Goal: Find specific page/section: Find specific page/section

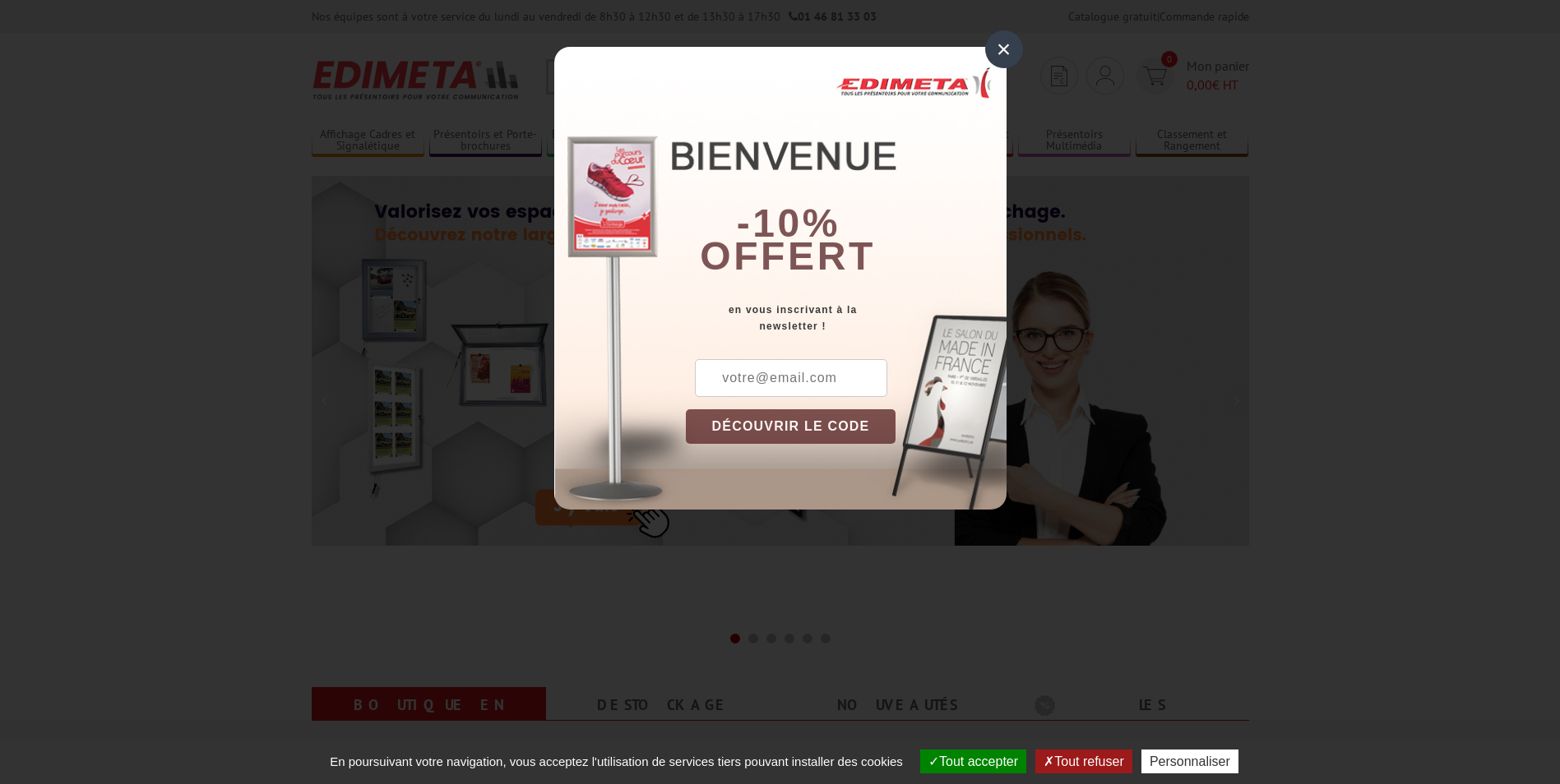
click at [1006, 46] on div "×" at bounding box center [1004, 50] width 38 height 38
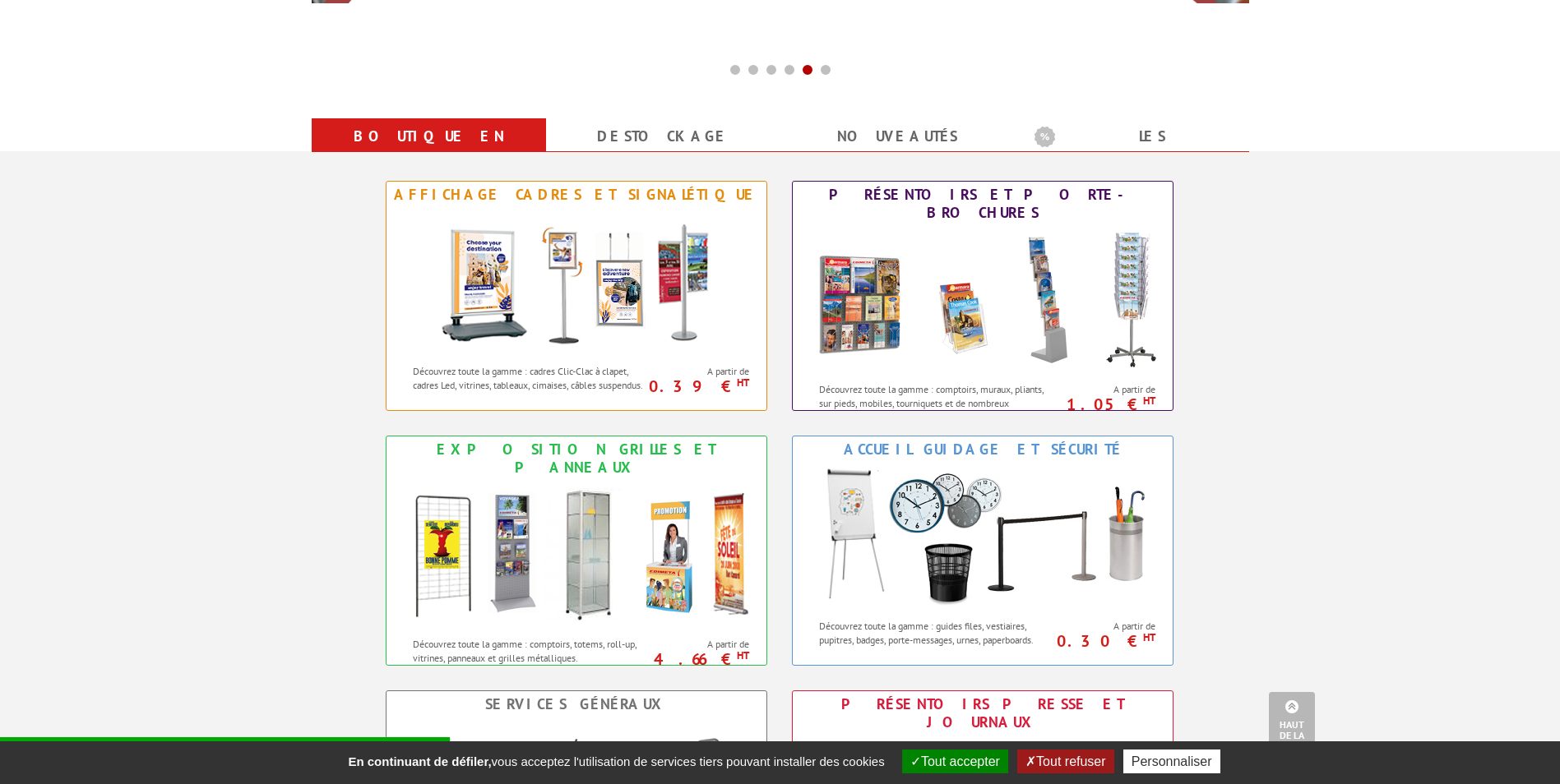
scroll to position [576, 0]
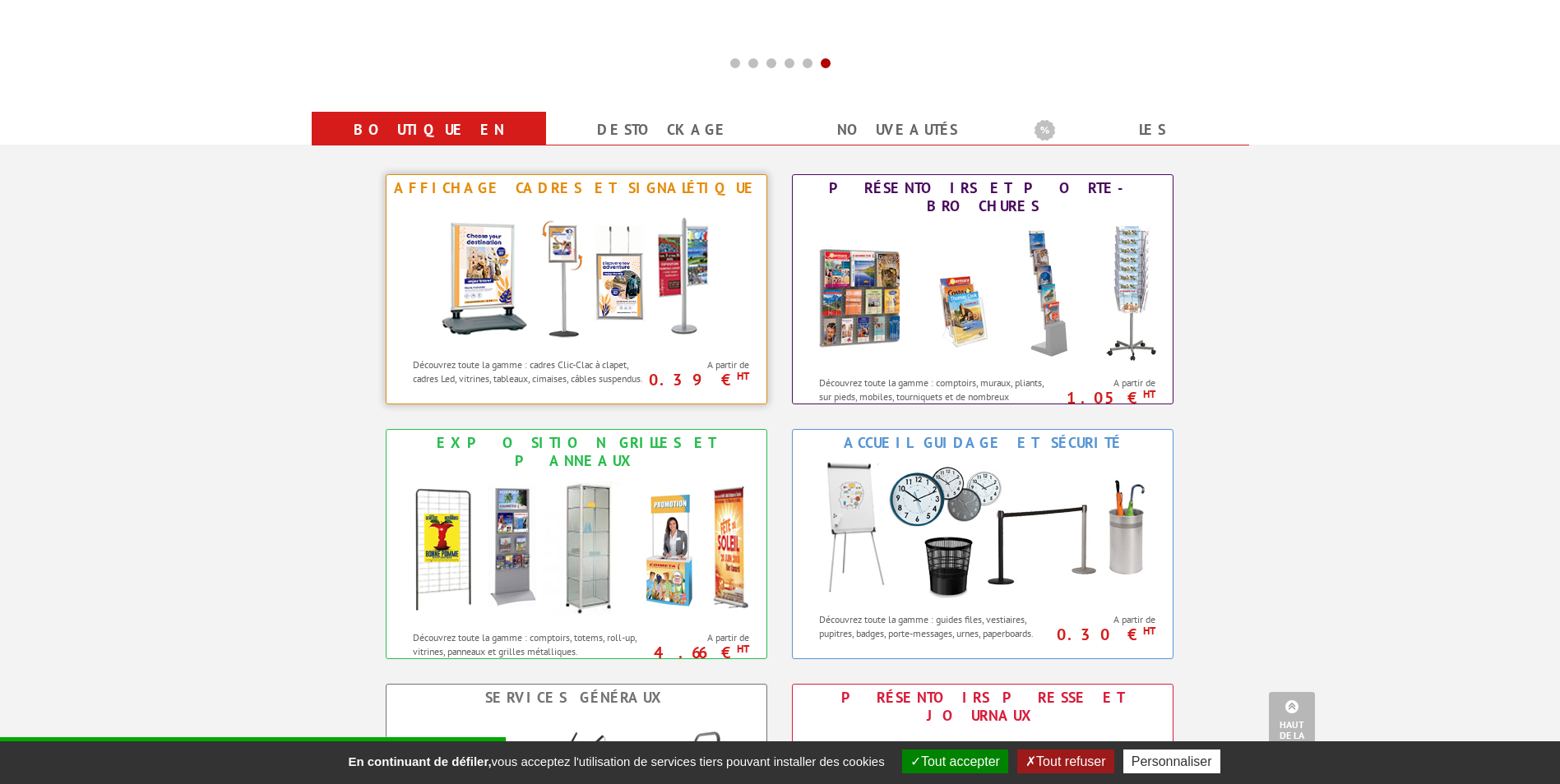
click at [530, 249] on img at bounding box center [576, 275] width 305 height 148
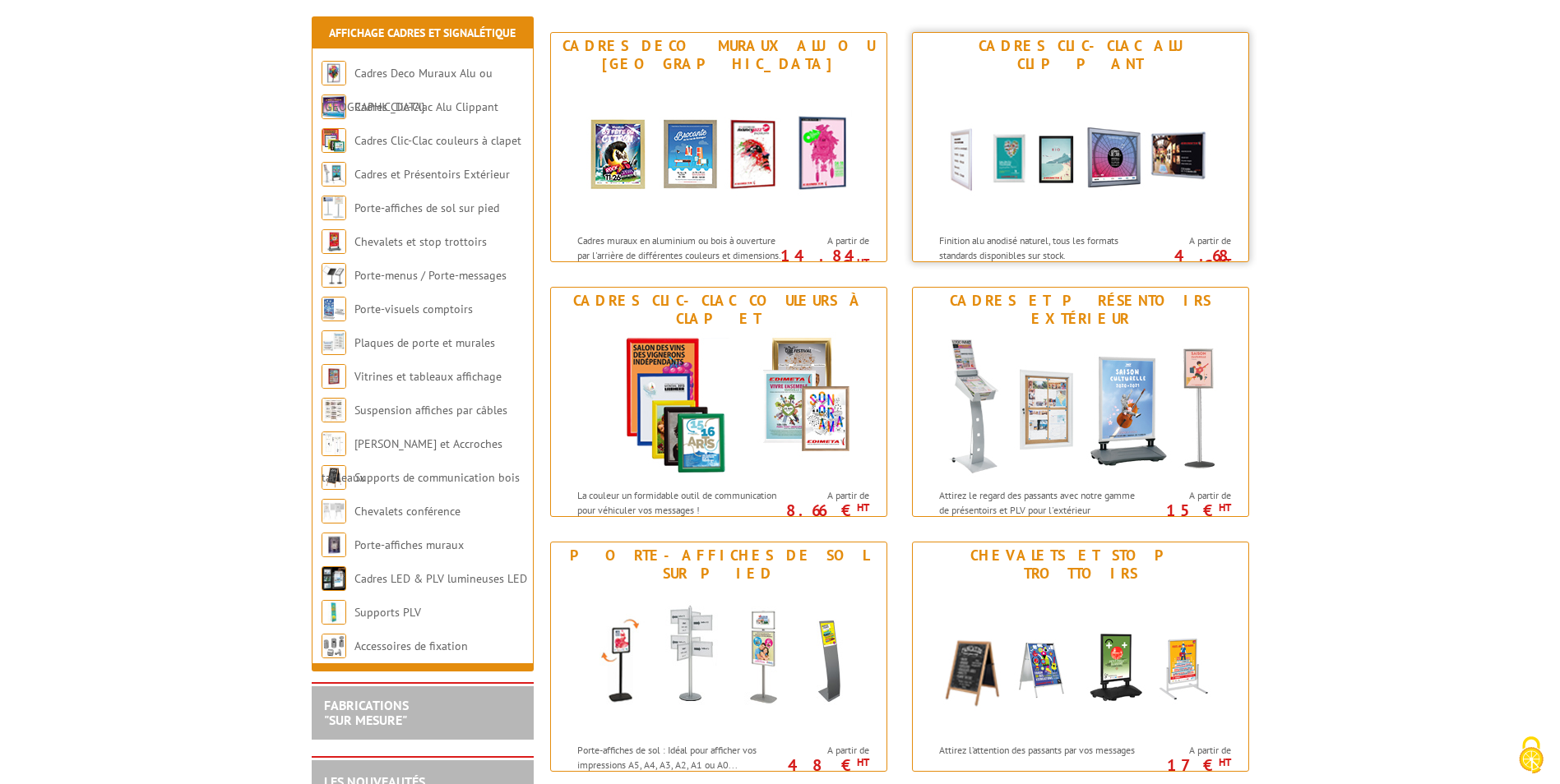
scroll to position [246, 0]
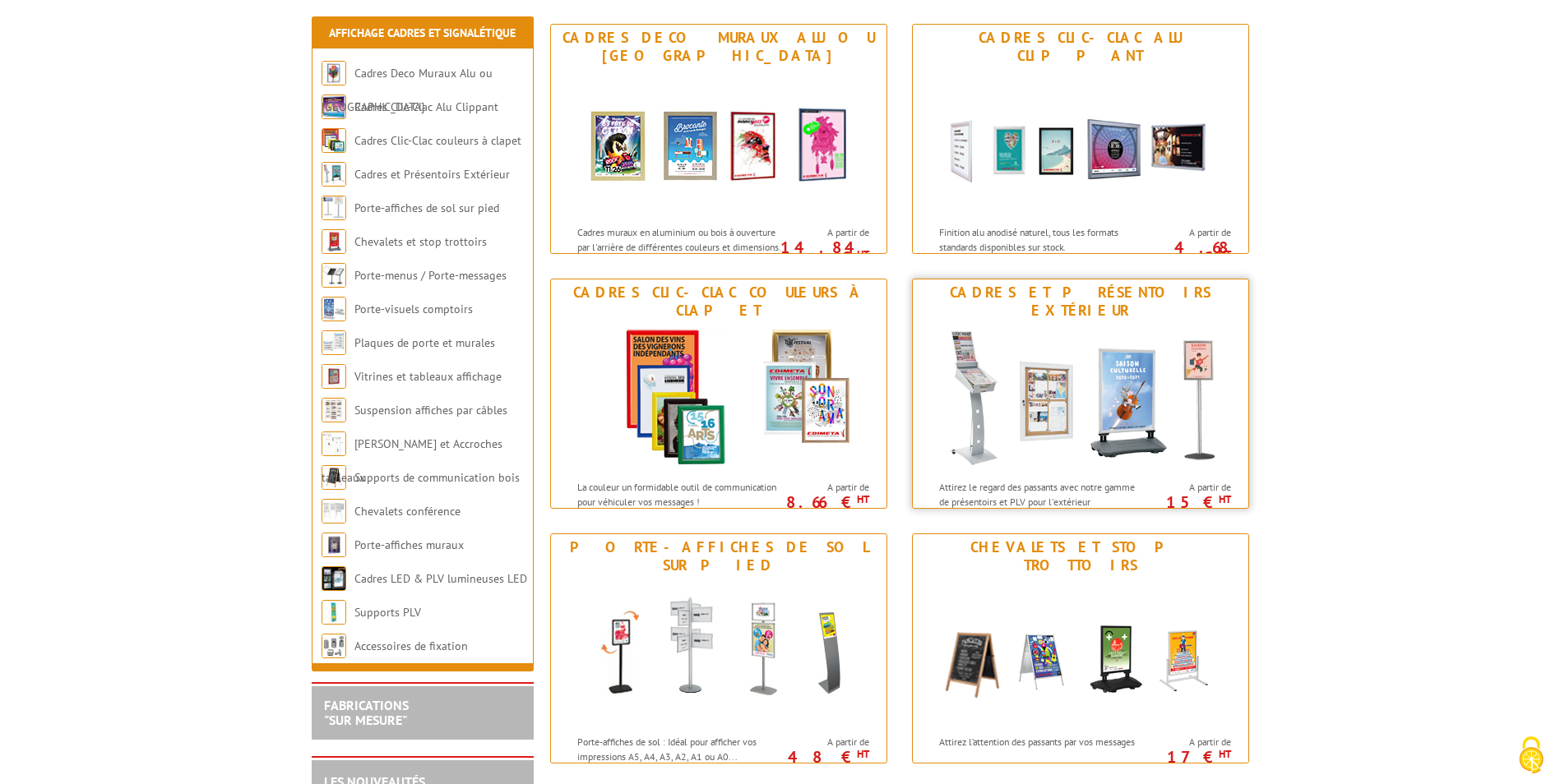
click at [1007, 324] on img at bounding box center [1080, 397] width 305 height 148
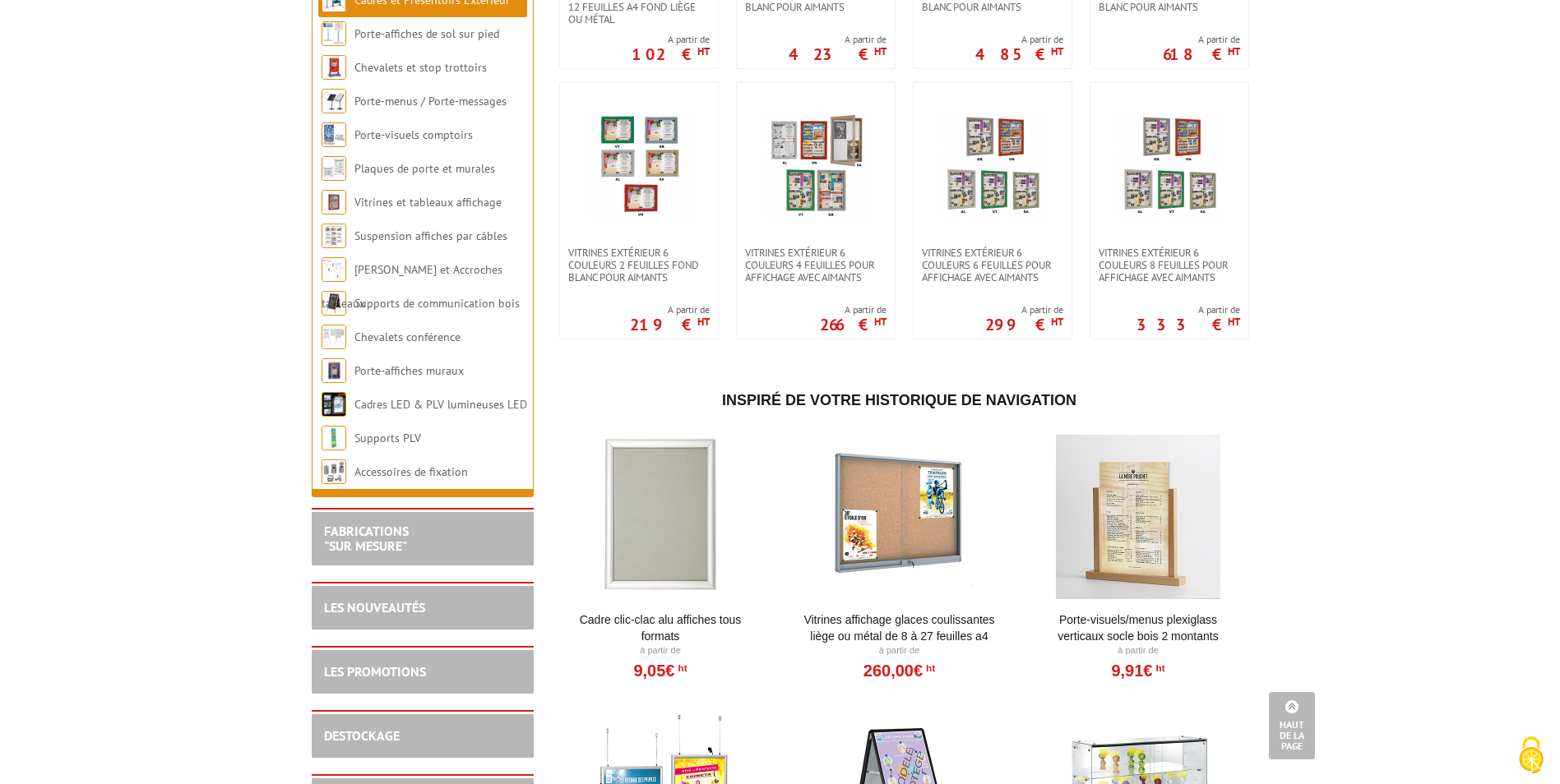
scroll to position [1315, 0]
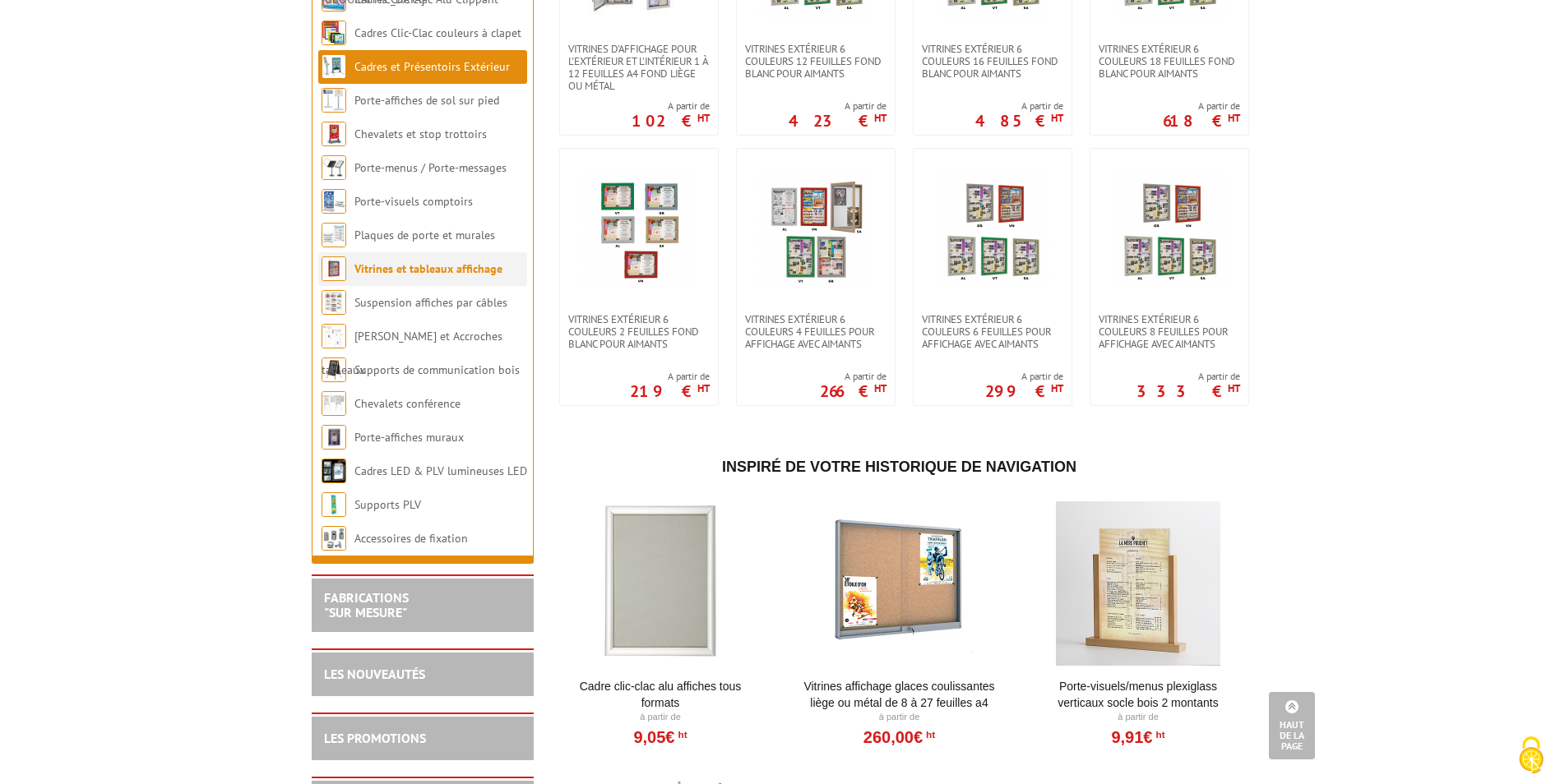
click at [446, 276] on link "Vitrines et tableaux affichage" at bounding box center [428, 269] width 148 height 15
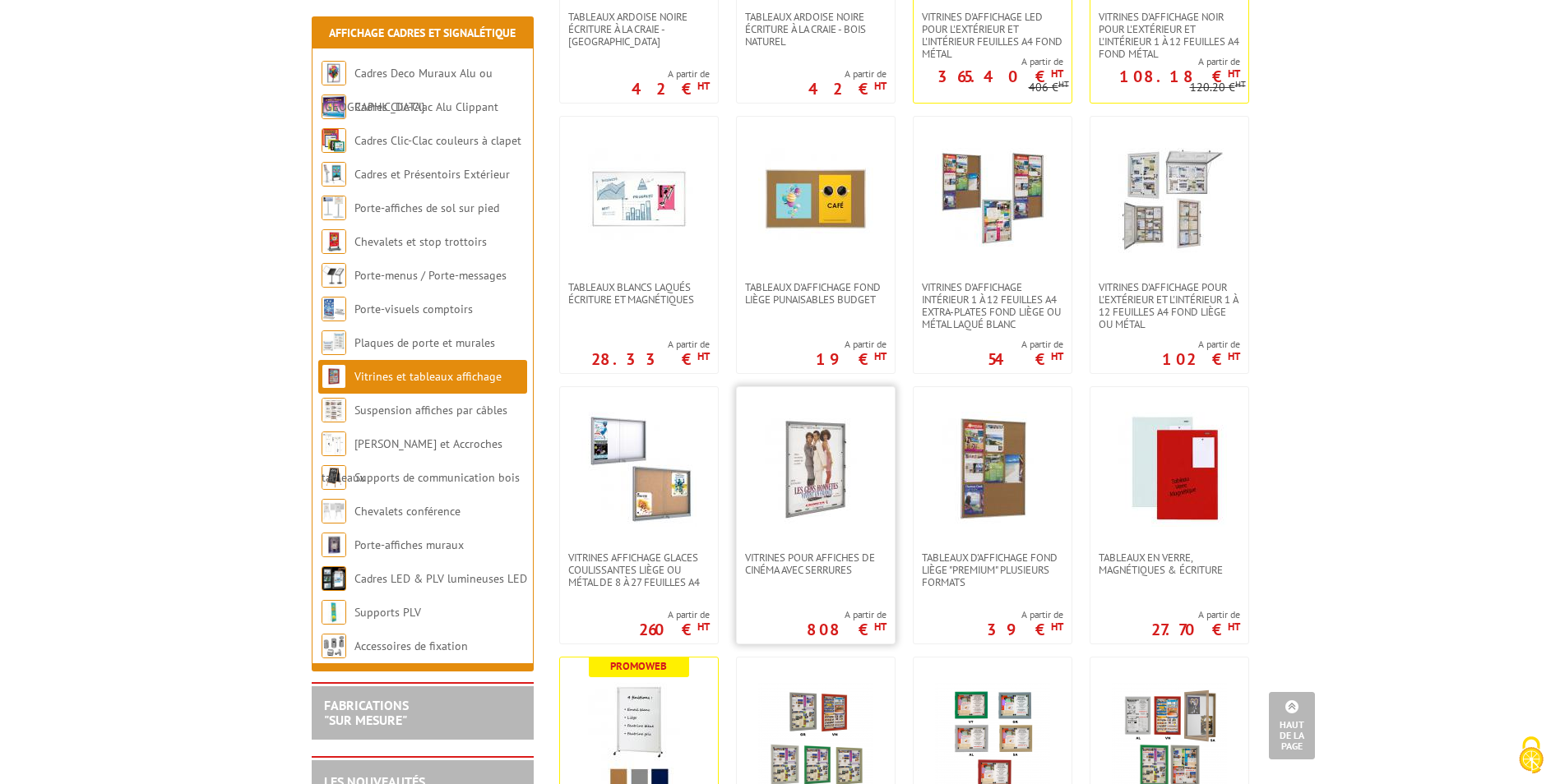
scroll to position [493, 0]
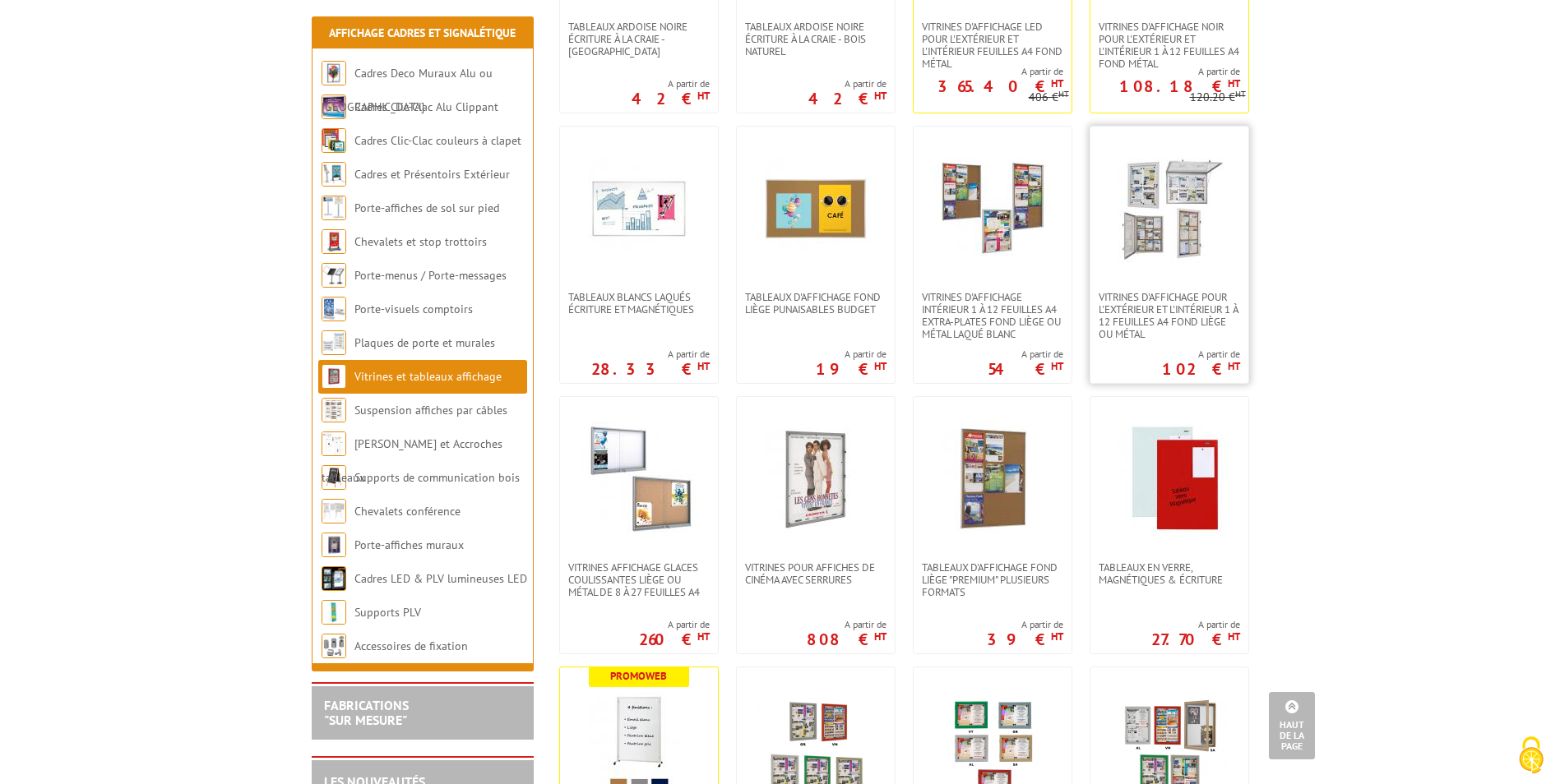
click at [1157, 215] on img at bounding box center [1169, 208] width 115 height 115
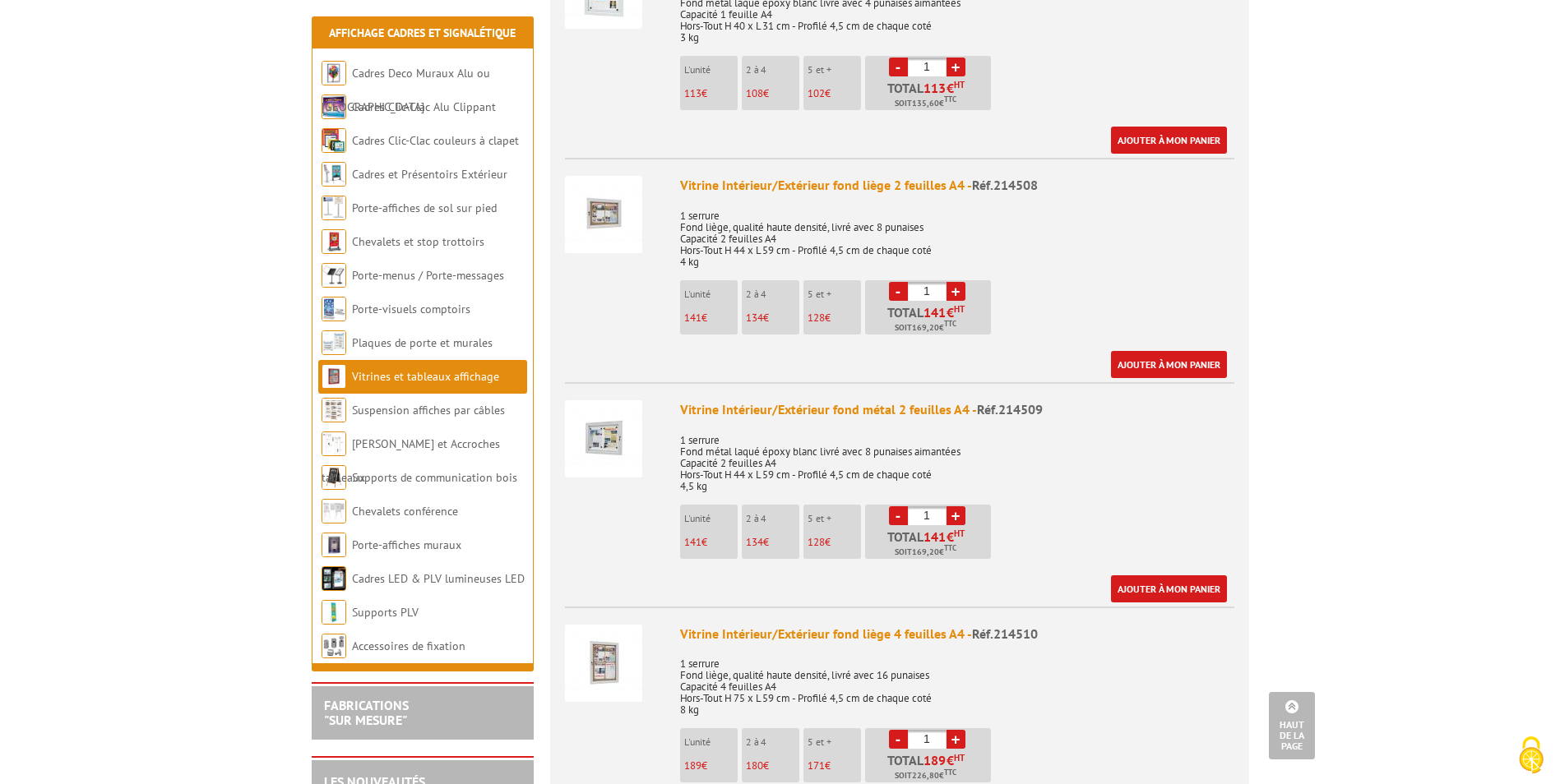
scroll to position [1151, 0]
